Goal: Task Accomplishment & Management: Manage account settings

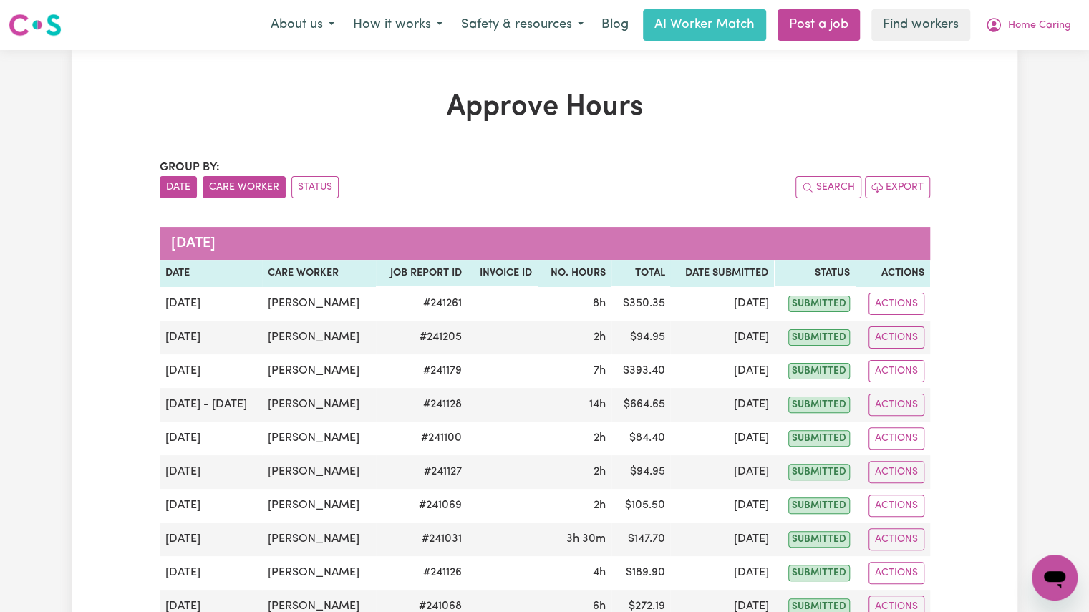
click at [229, 189] on button "Care Worker" at bounding box center [244, 187] width 83 height 22
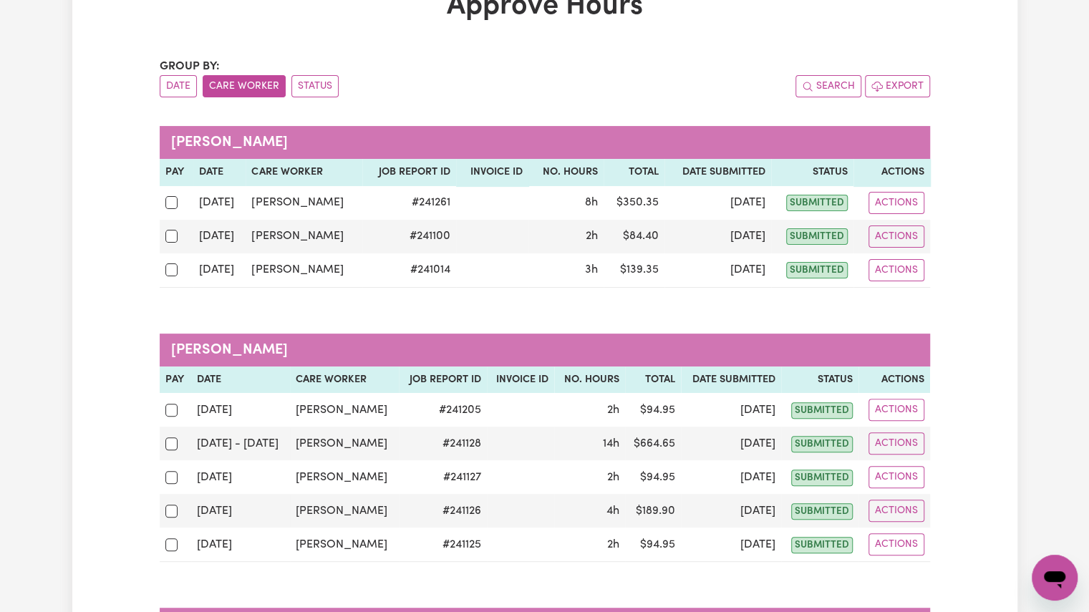
scroll to position [102, 0]
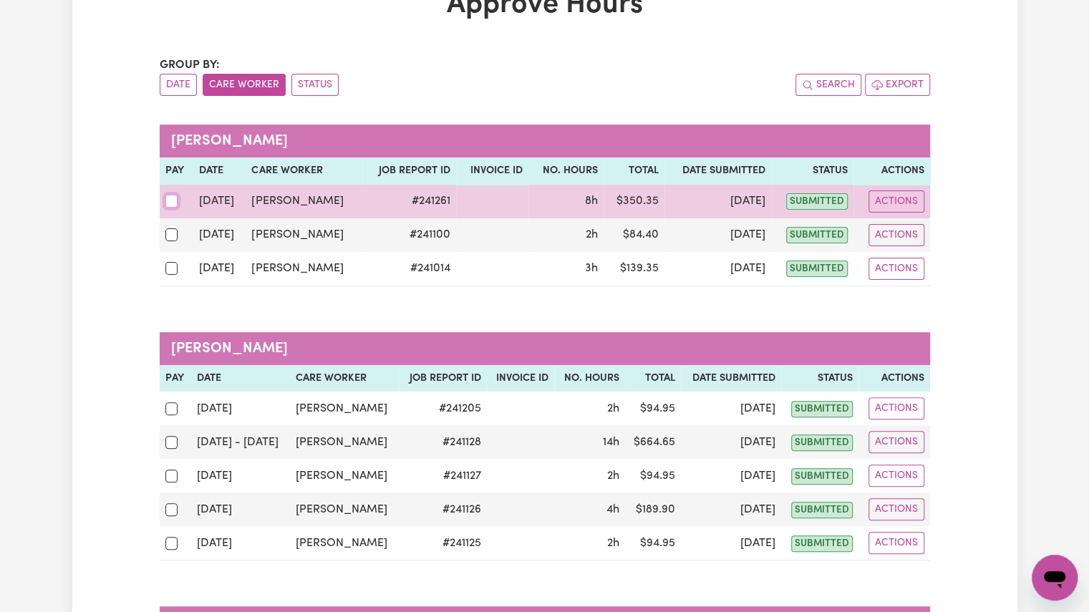
click at [168, 203] on input "checkbox" at bounding box center [171, 201] width 13 height 13
checkbox input "true"
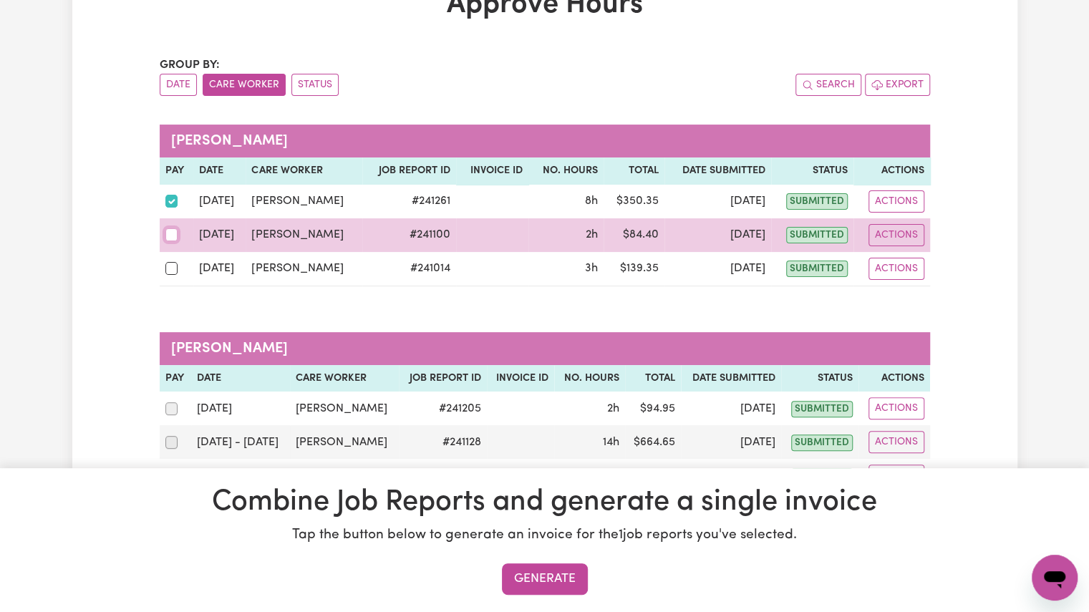
click at [172, 237] on input "checkbox" at bounding box center [171, 234] width 13 height 13
checkbox input "true"
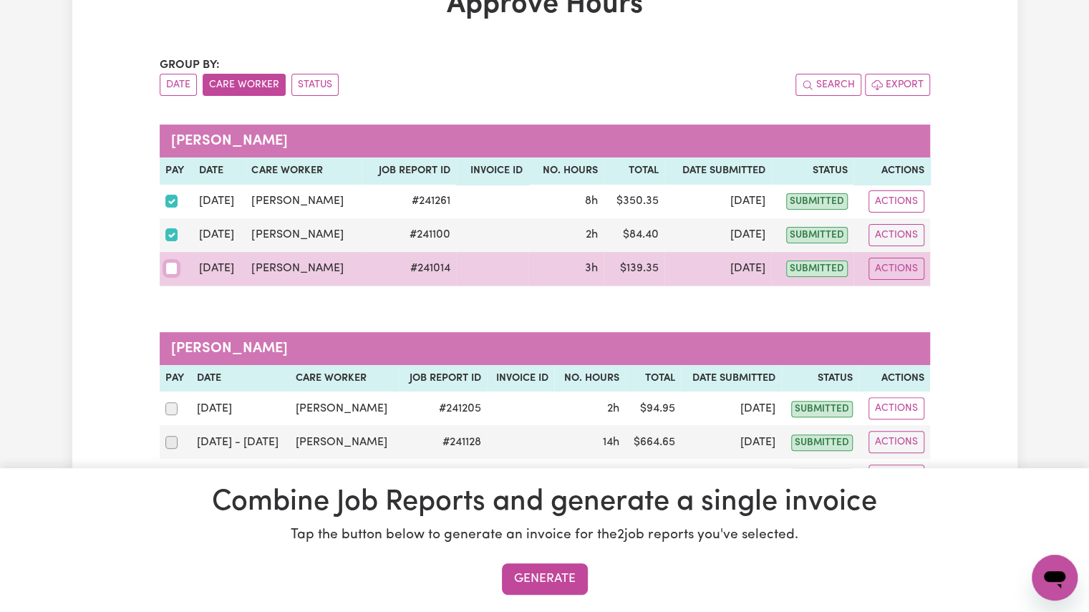
click at [173, 272] on input "checkbox" at bounding box center [171, 268] width 13 height 13
checkbox input "true"
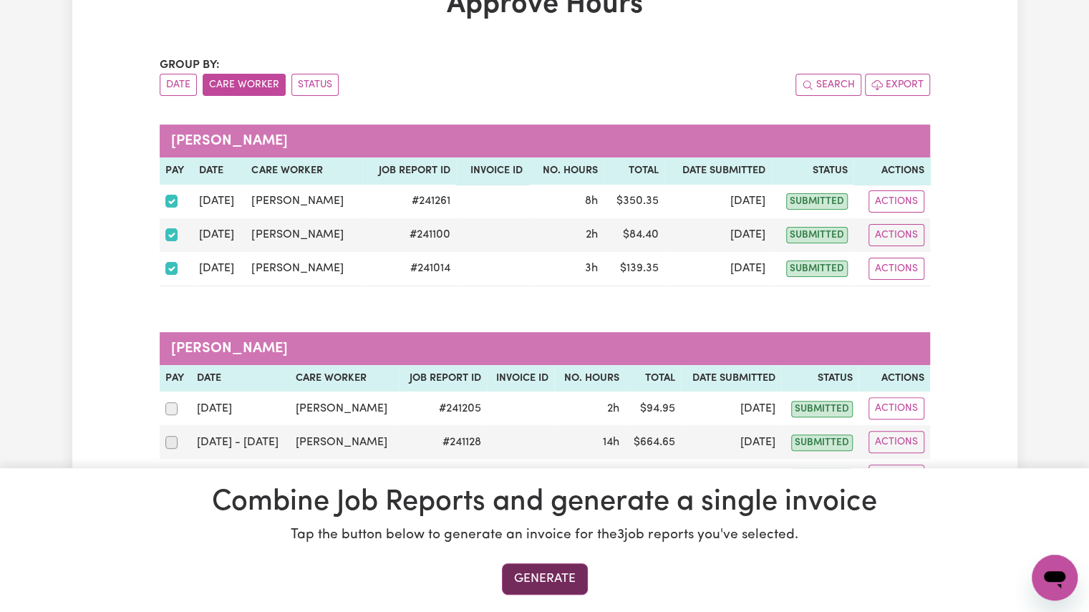
click at [521, 578] on button "Generate" at bounding box center [545, 580] width 86 height 32
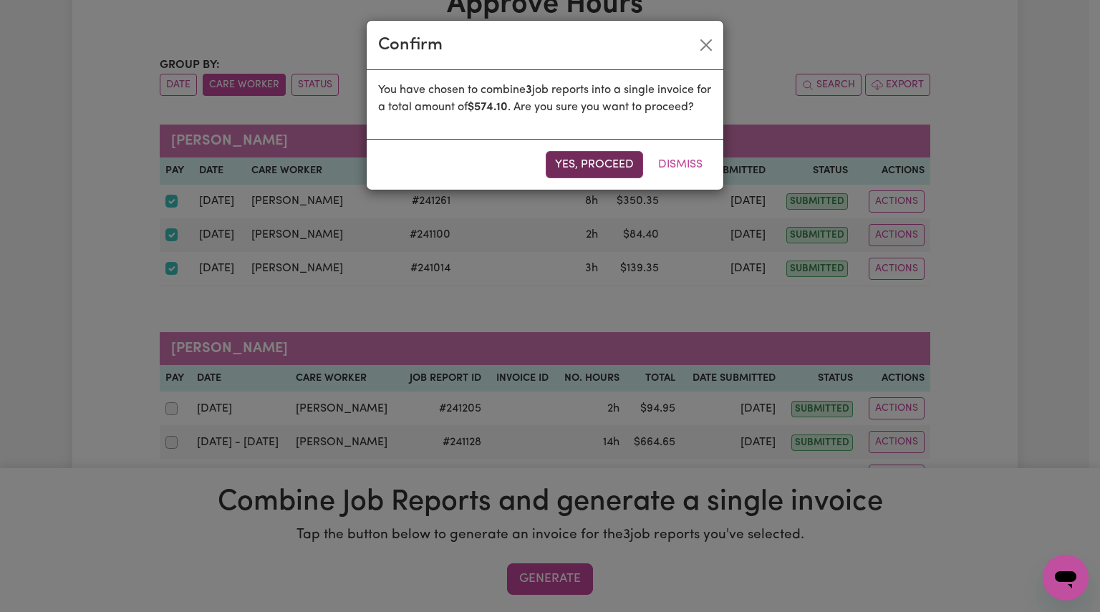
click at [582, 178] on button "Yes, proceed" at bounding box center [594, 164] width 97 height 27
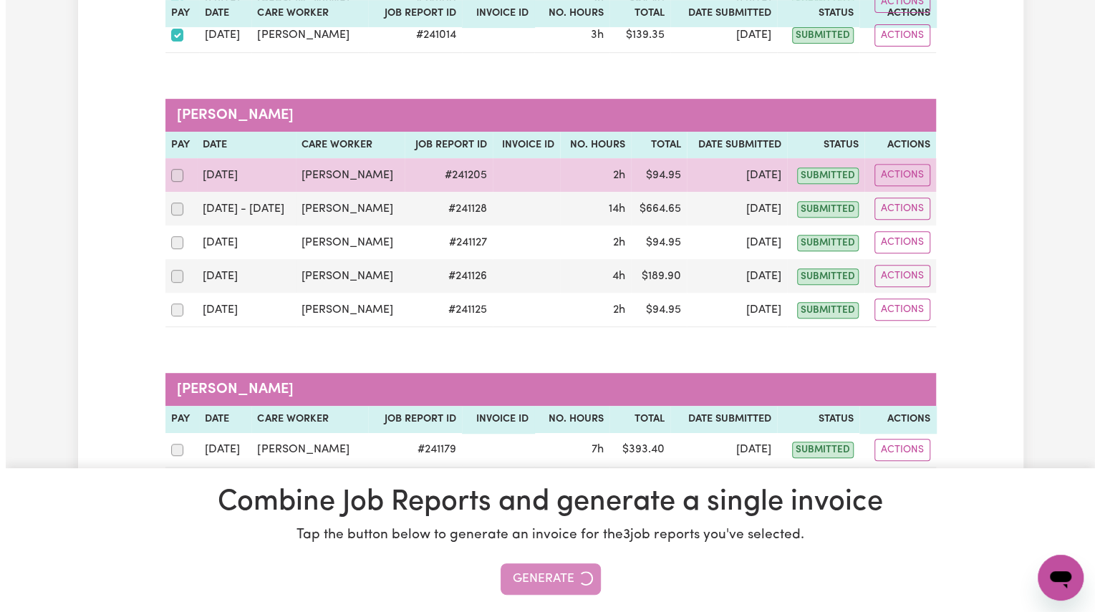
scroll to position [130, 0]
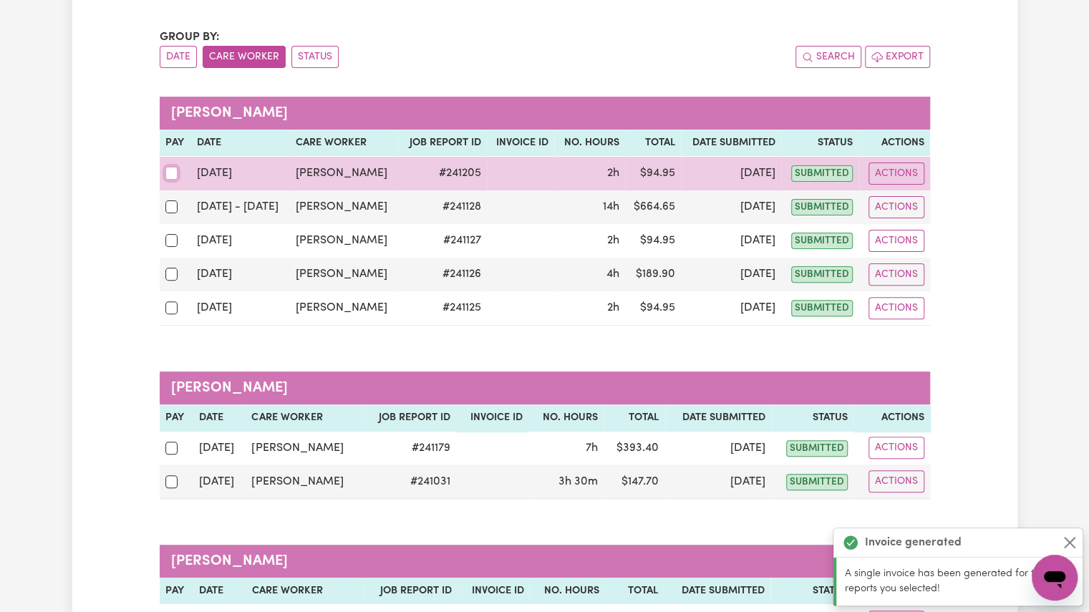
click at [170, 178] on input "checkbox" at bounding box center [171, 173] width 13 height 13
checkbox input "true"
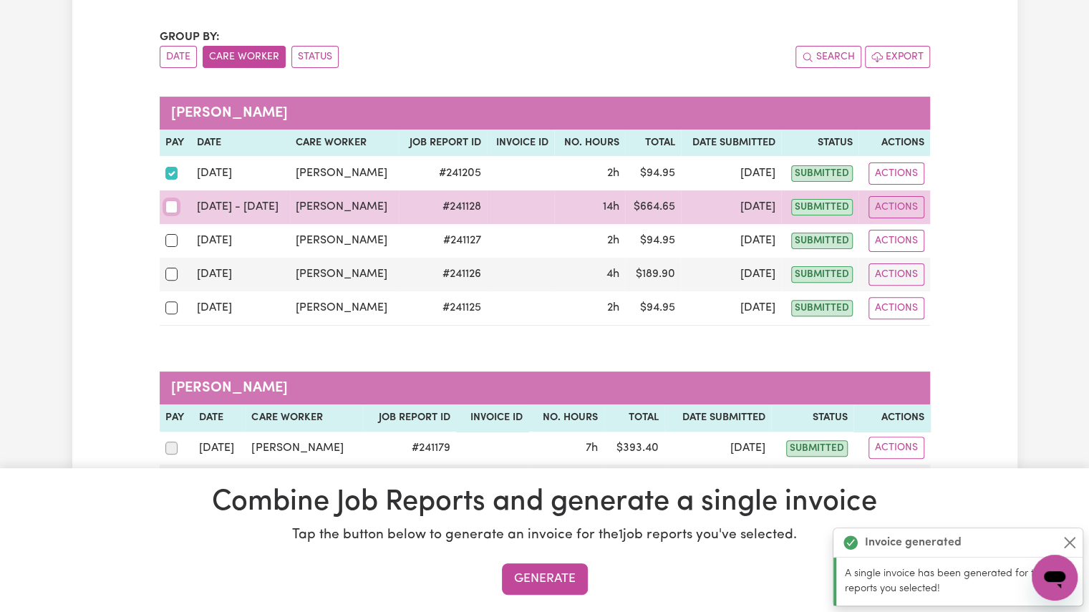
click at [170, 201] on input "checkbox" at bounding box center [171, 207] width 13 height 13
click at [170, 213] on div at bounding box center [175, 207] width 20 height 19
click at [170, 213] on input "checkbox" at bounding box center [171, 207] width 13 height 13
checkbox input "false"
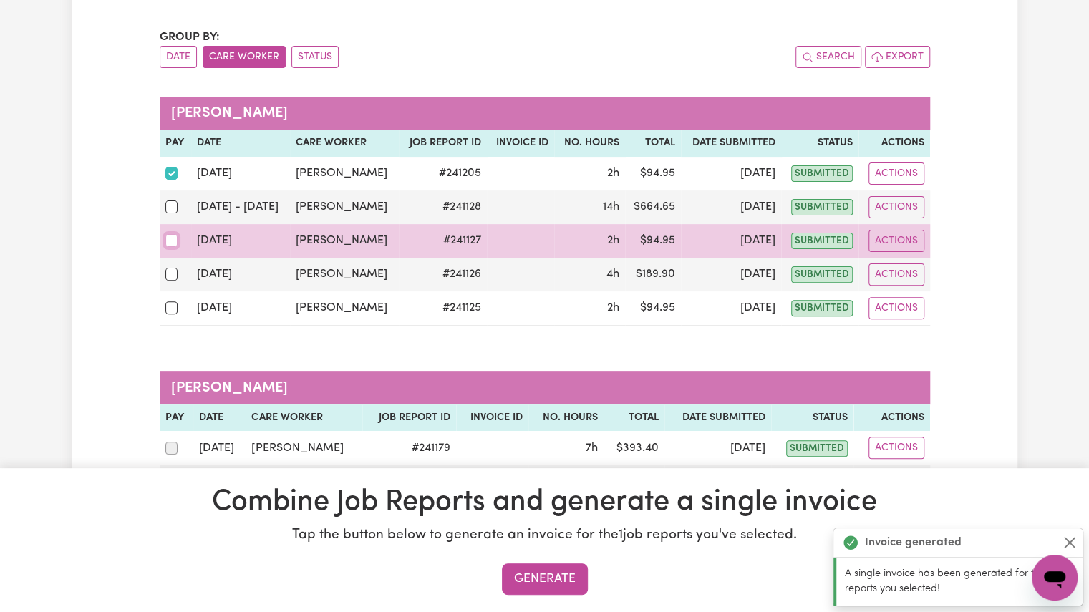
click at [170, 240] on input "checkbox" at bounding box center [171, 240] width 13 height 13
checkbox input "true"
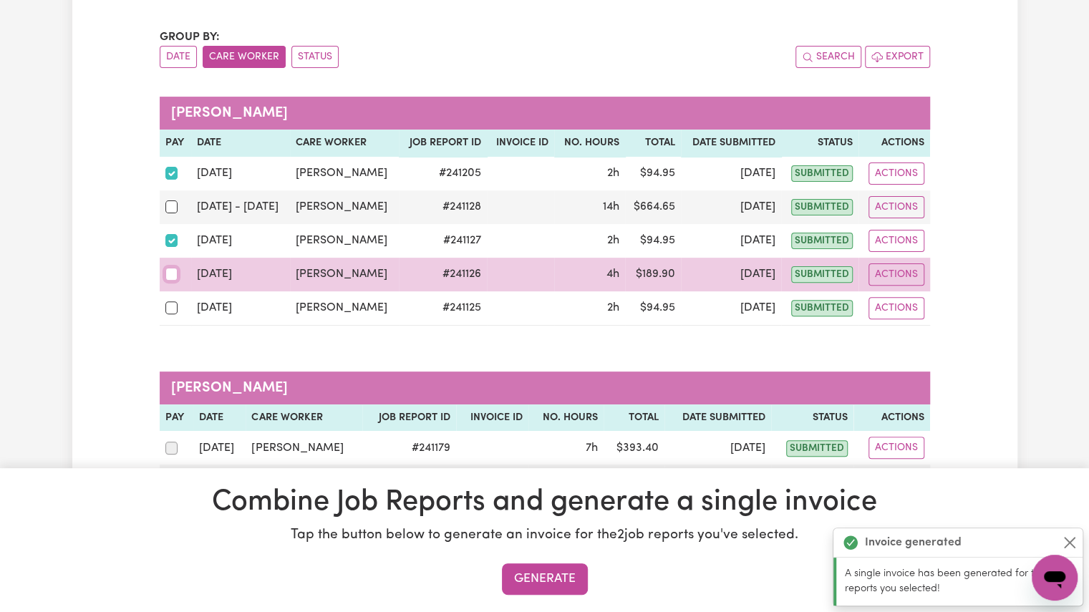
click at [167, 273] on input "checkbox" at bounding box center [171, 274] width 13 height 13
checkbox input "true"
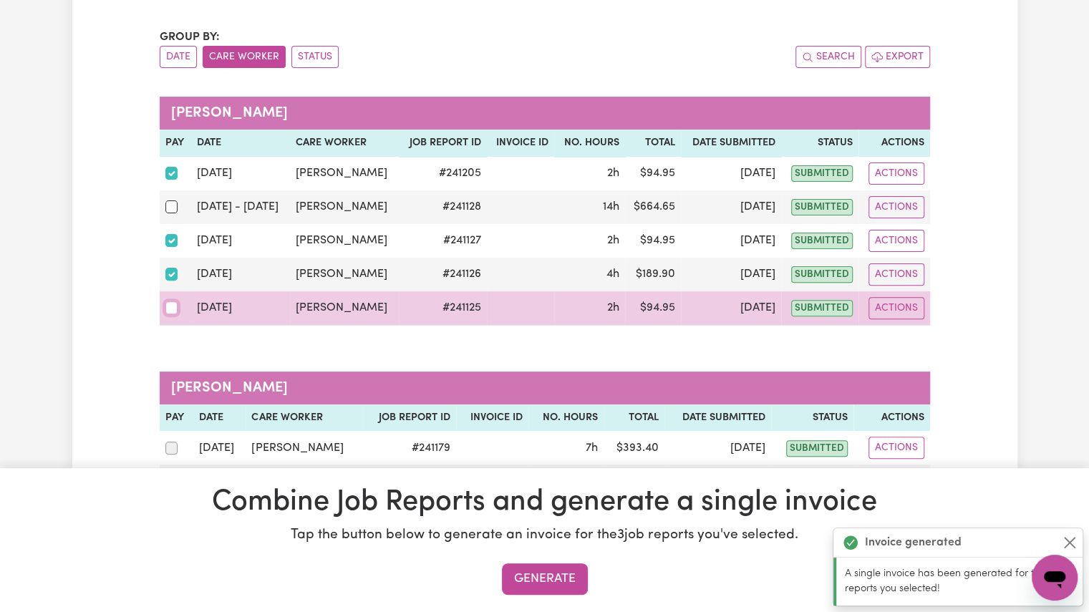
click at [167, 307] on input "checkbox" at bounding box center [171, 308] width 13 height 13
checkbox input "true"
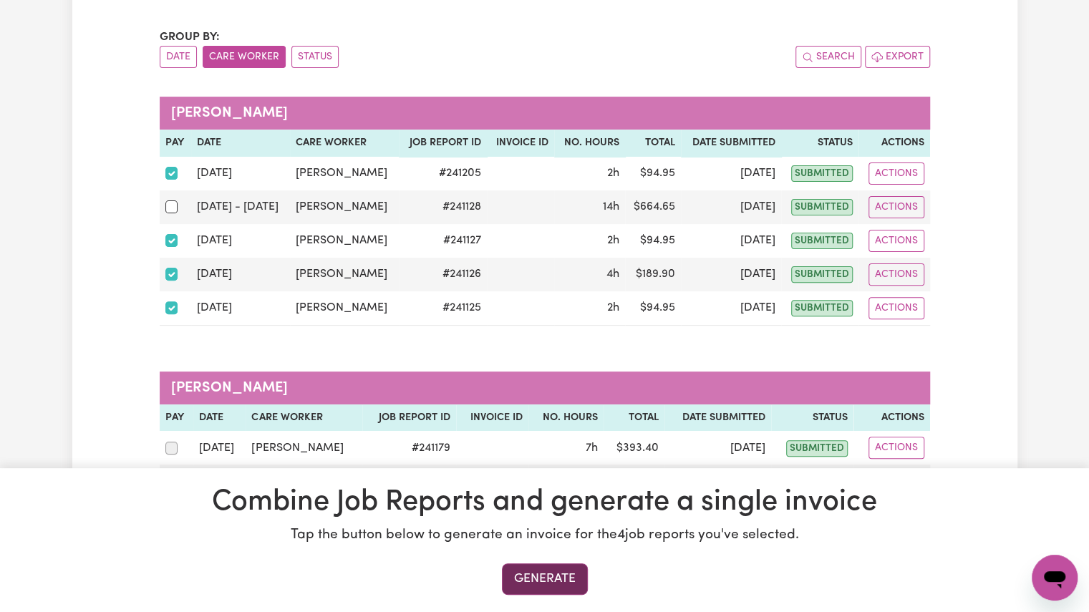
click at [558, 589] on button "Generate" at bounding box center [545, 580] width 86 height 32
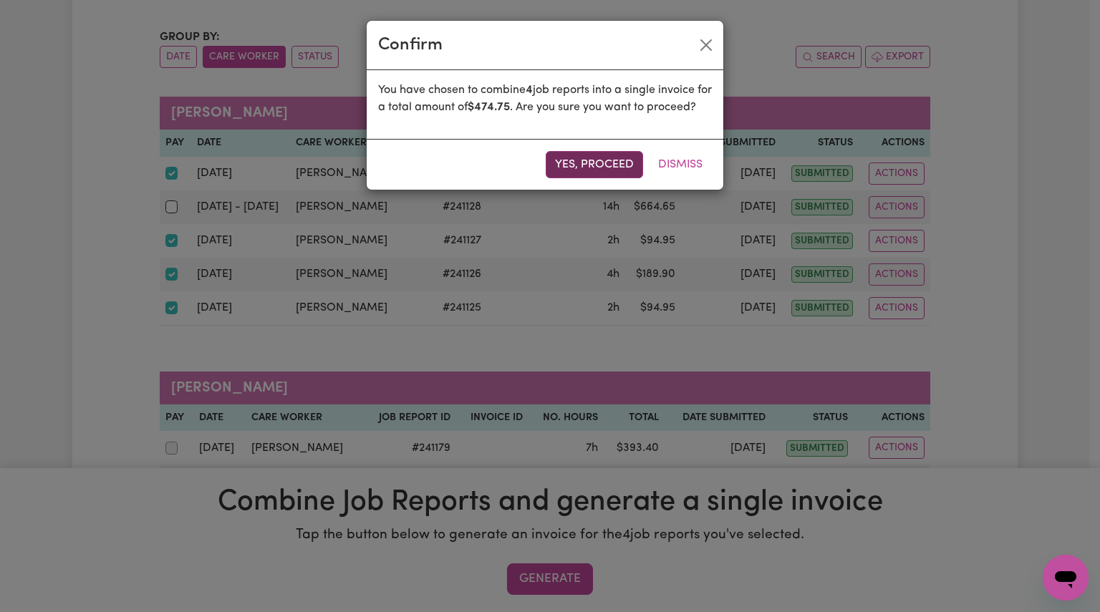
click at [607, 178] on button "Yes, proceed" at bounding box center [594, 164] width 97 height 27
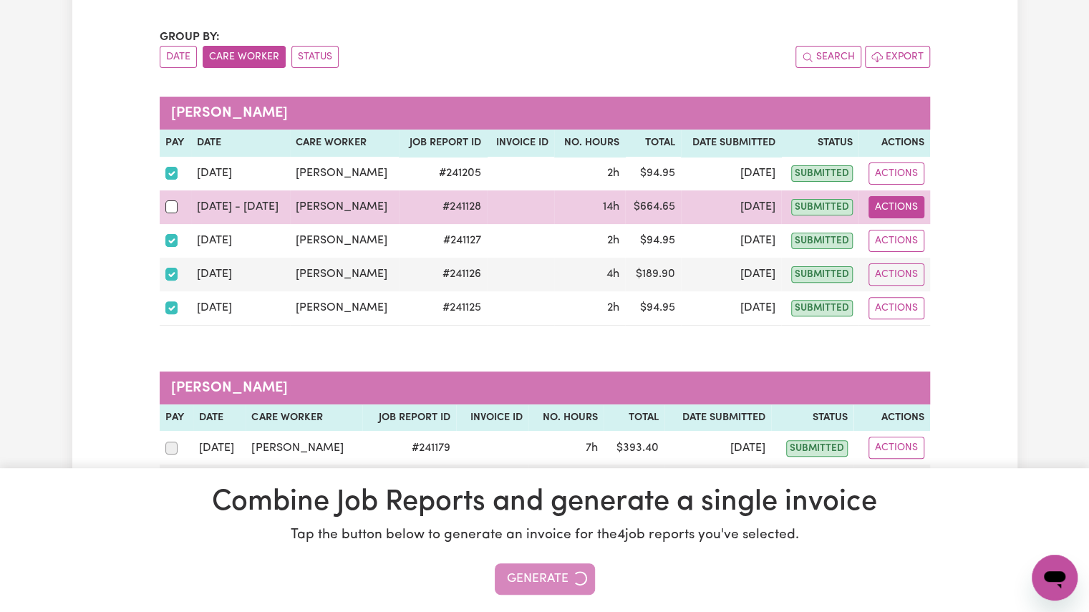
click at [890, 211] on button "Actions" at bounding box center [897, 207] width 56 height 22
click at [901, 243] on link "View Job Report" at bounding box center [931, 240] width 122 height 29
select select "pm"
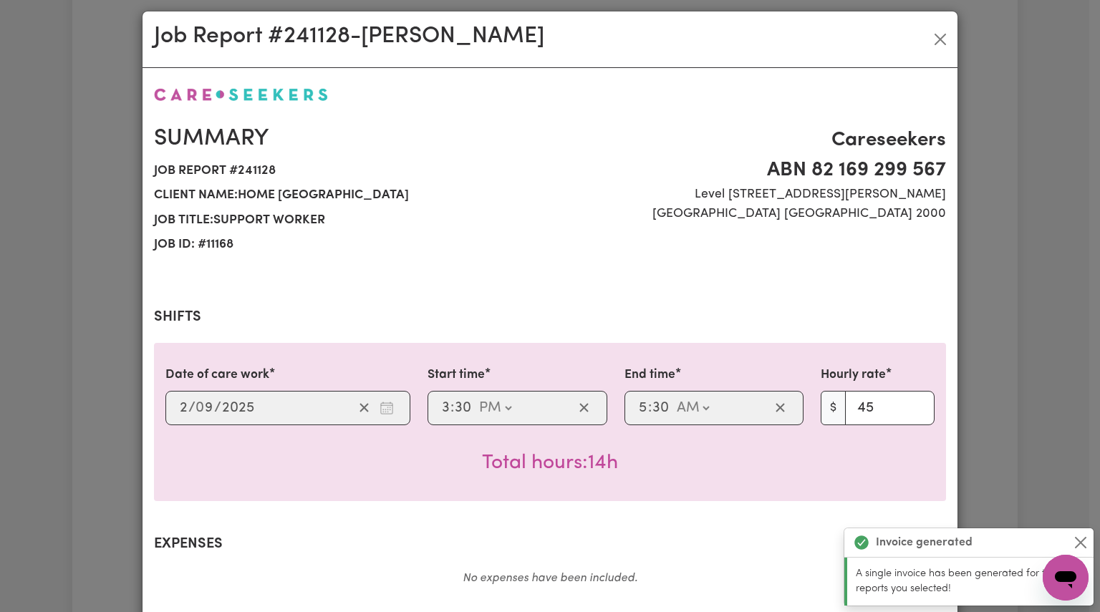
scroll to position [11, 0]
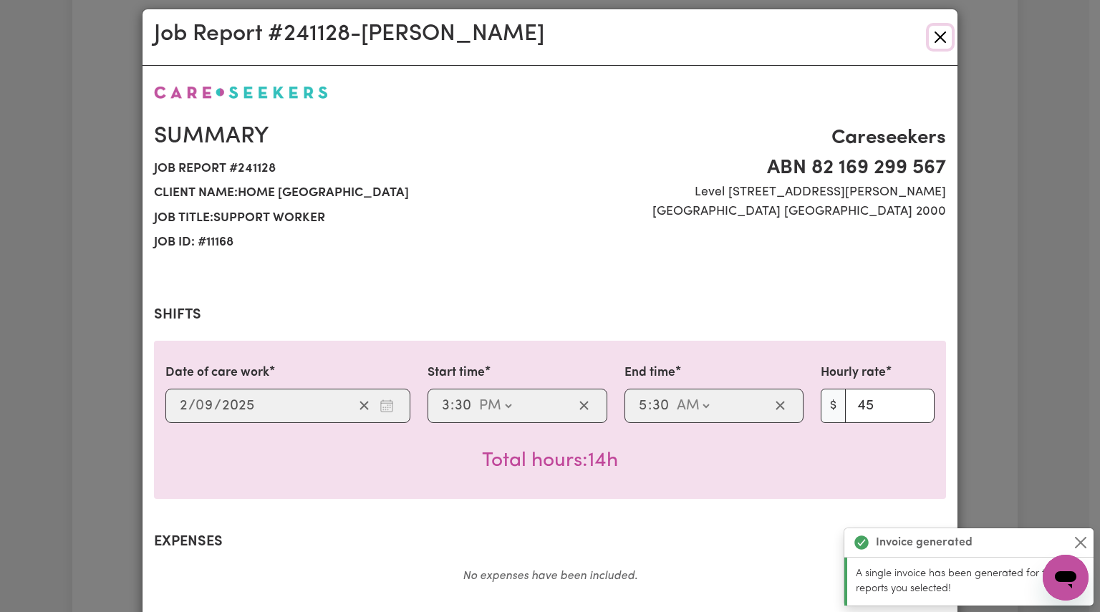
click at [935, 34] on button "Close" at bounding box center [940, 37] width 23 height 23
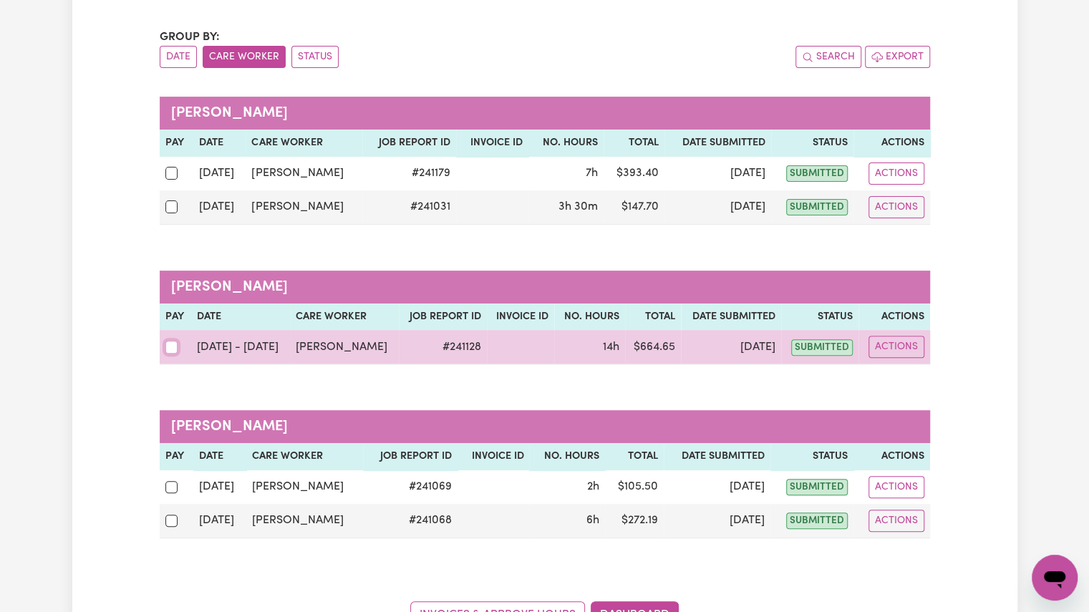
click at [168, 343] on input "checkbox" at bounding box center [171, 347] width 13 height 13
checkbox input "true"
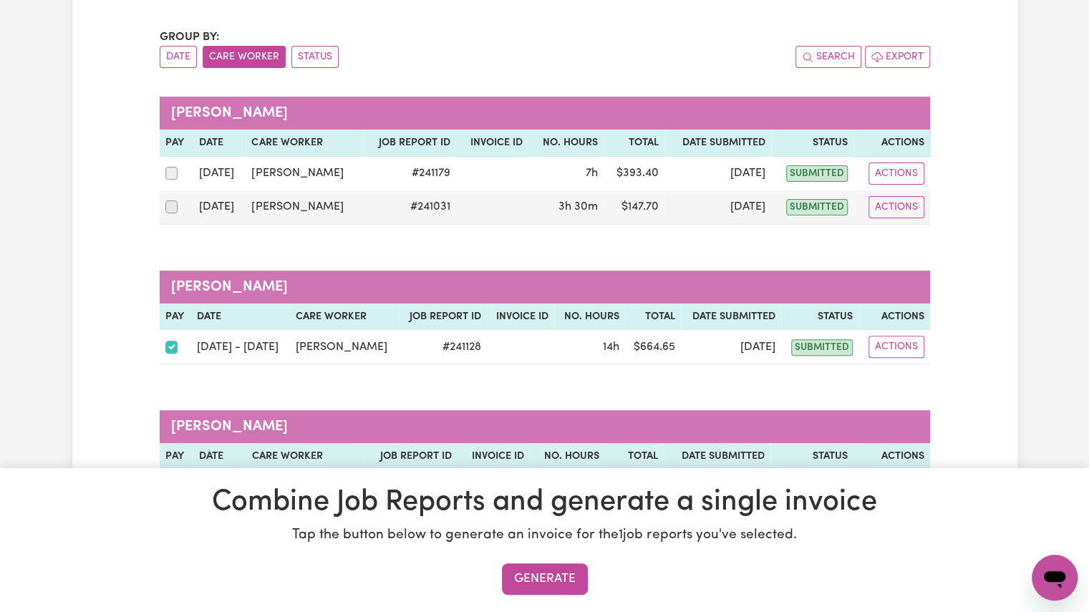
click at [604, 392] on div "Group by: Date Care Worker Status Search Export [PERSON_NAME] Pay Date Care wor…" at bounding box center [545, 329] width 771 height 600
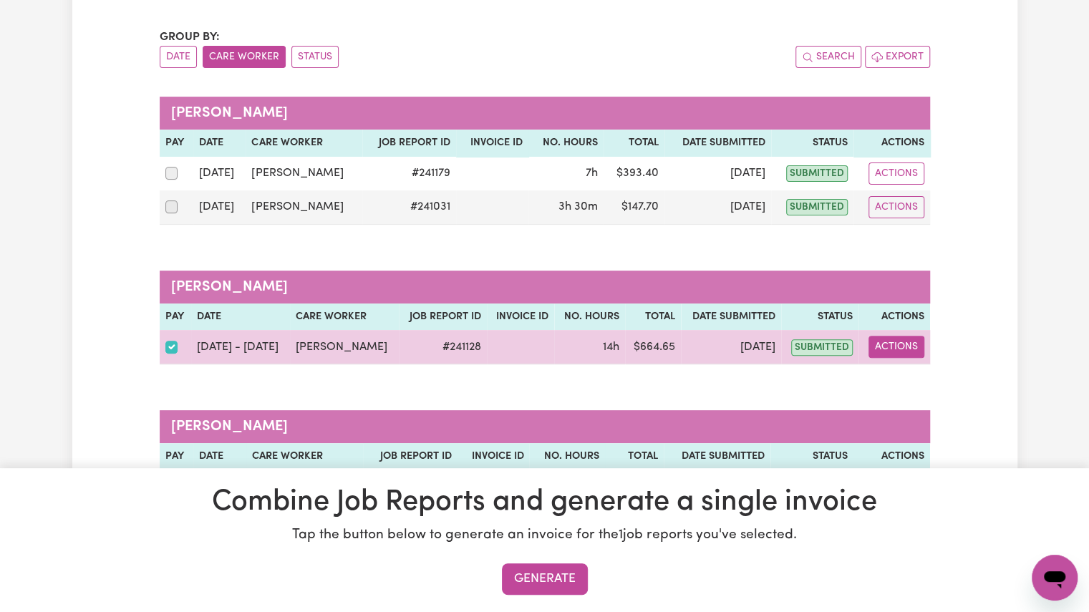
click at [893, 346] on button "Actions" at bounding box center [897, 347] width 56 height 22
click at [901, 373] on link "View Job Report" at bounding box center [931, 380] width 122 height 29
select select "pm"
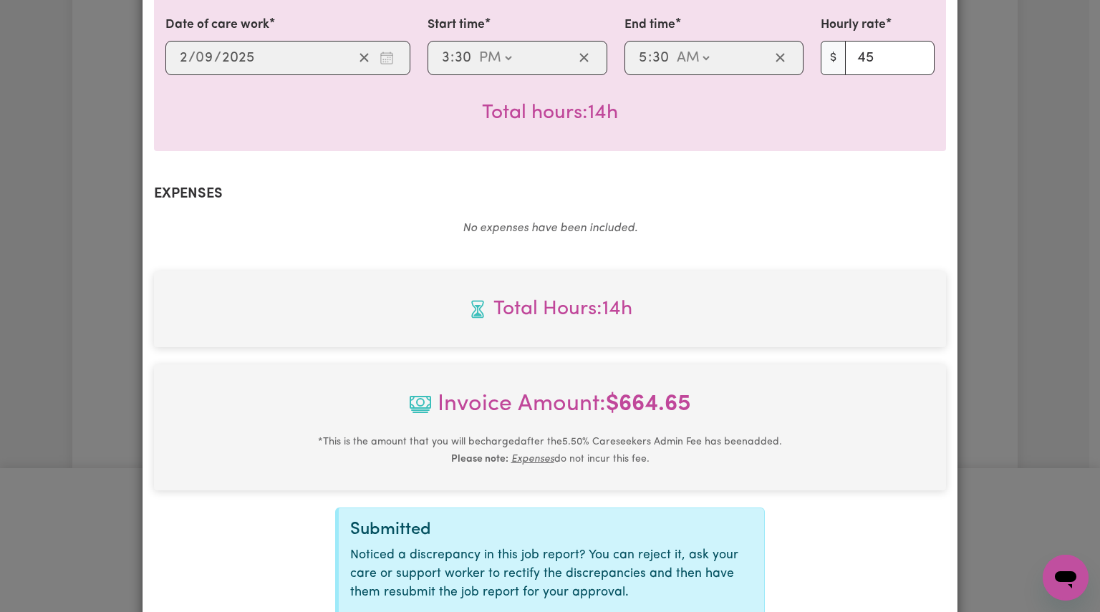
scroll to position [490, 0]
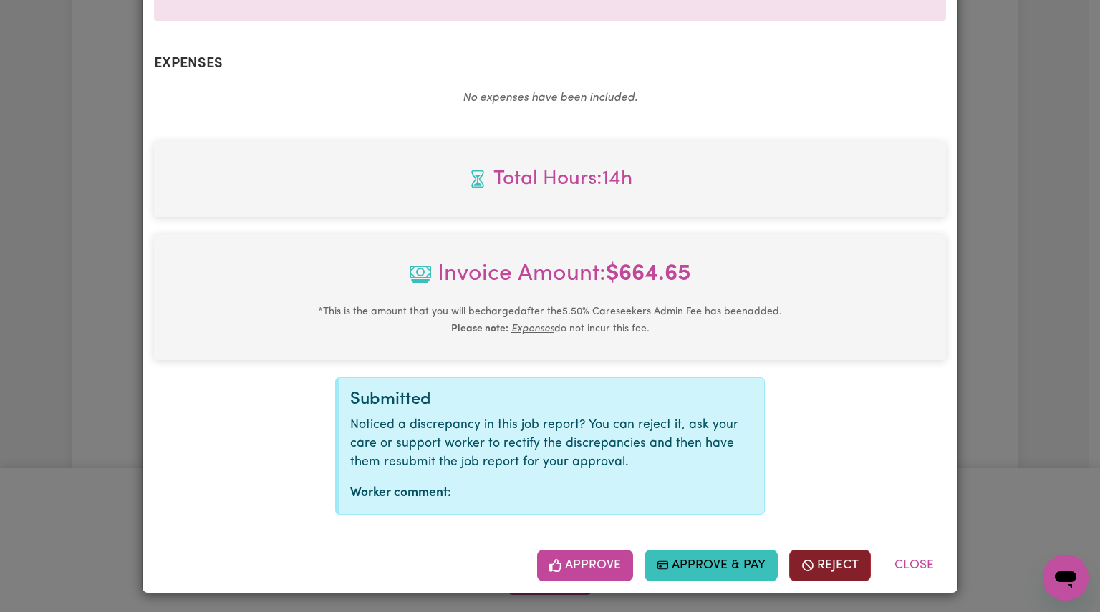
click at [835, 557] on button "Reject" at bounding box center [830, 566] width 82 height 32
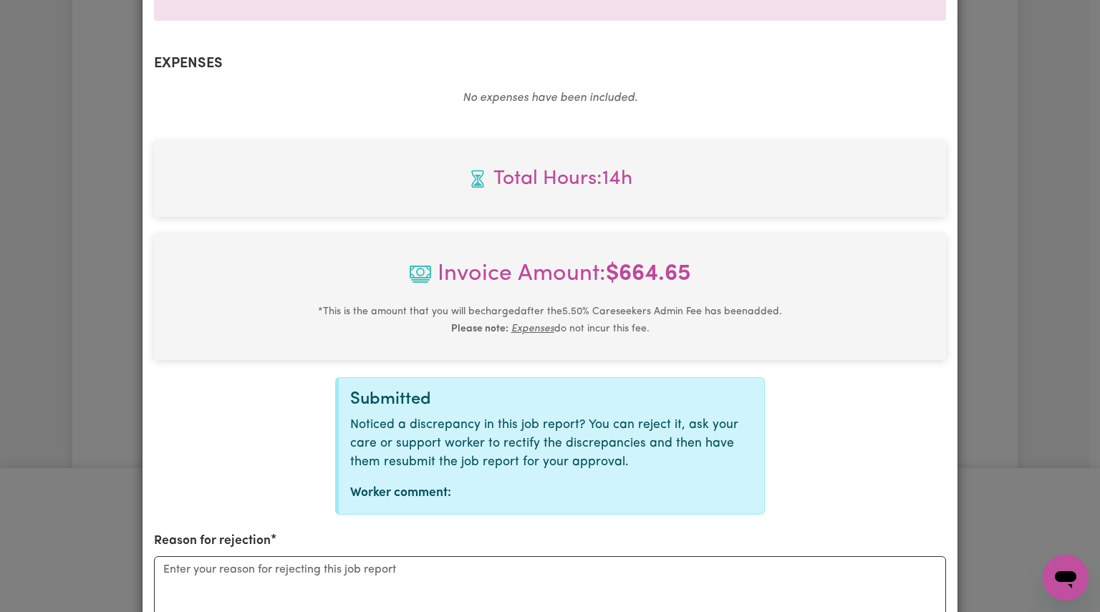
scroll to position [666, 0]
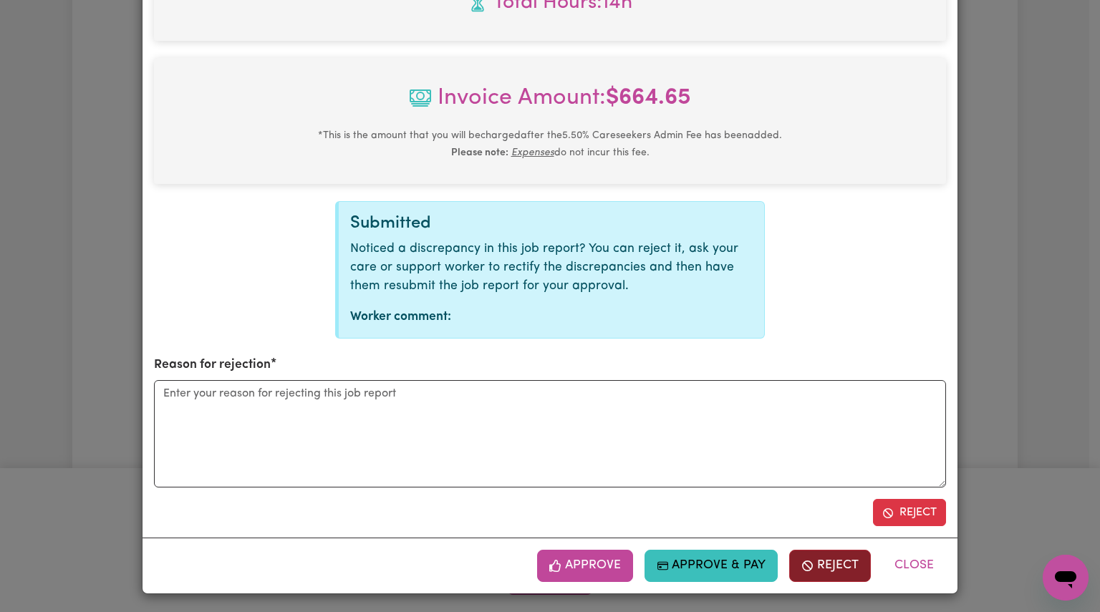
click at [818, 566] on button "Reject" at bounding box center [830, 566] width 82 height 32
click at [686, 453] on textarea "Reason for rejection" at bounding box center [550, 433] width 792 height 107
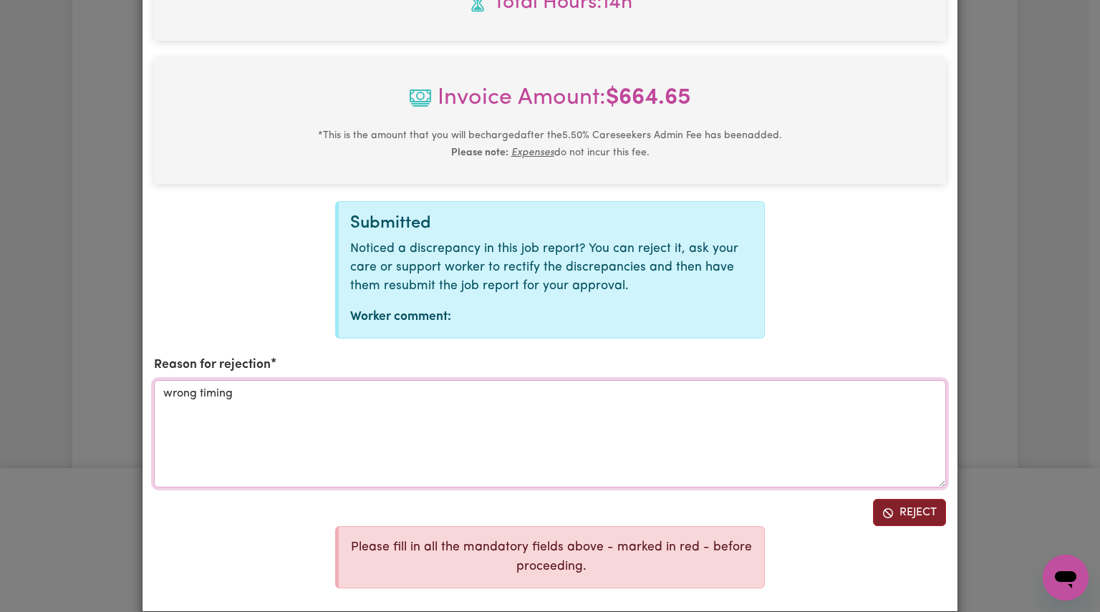
type textarea "wrong timing"
click at [882, 505] on span "Reject job report" at bounding box center [887, 512] width 11 height 17
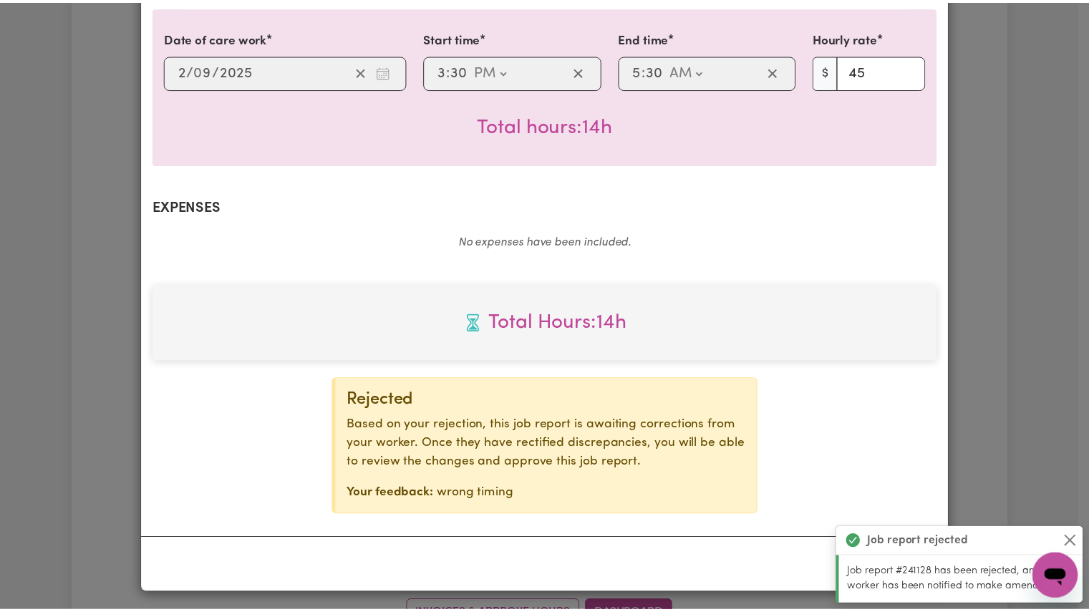
scroll to position [0, 0]
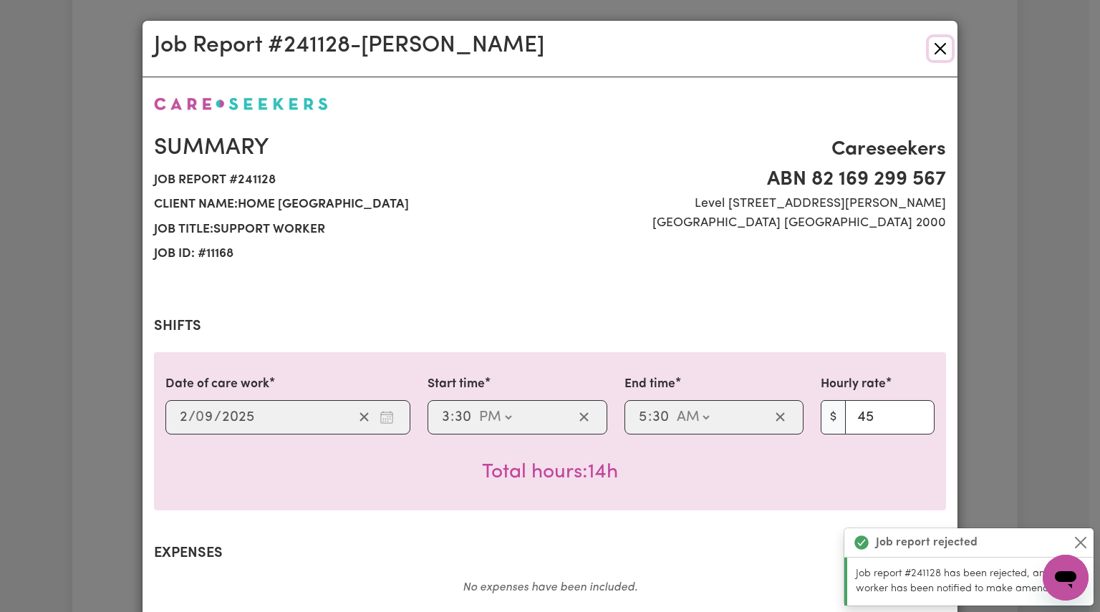
click at [937, 51] on button "Close" at bounding box center [940, 48] width 23 height 23
